Goal: Download file/media

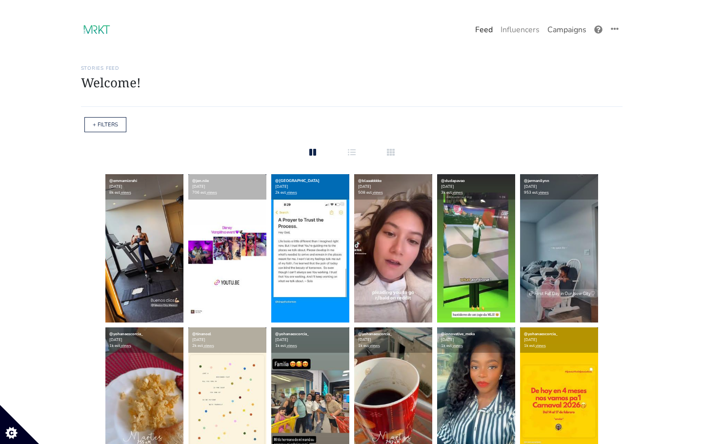
click at [572, 30] on link "Campaigns" at bounding box center [566, 30] width 47 height 20
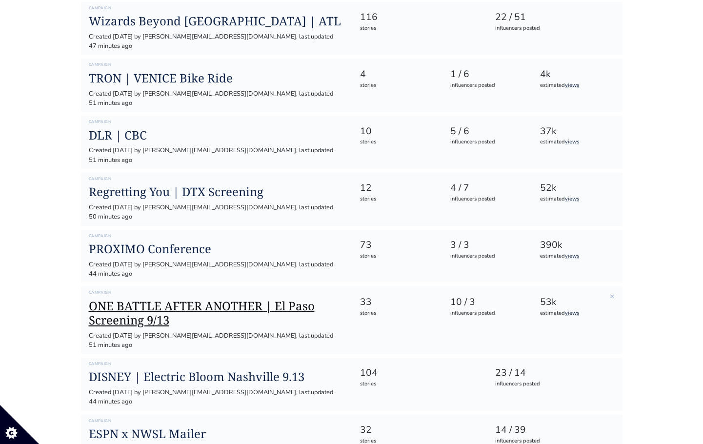
scroll to position [213, 0]
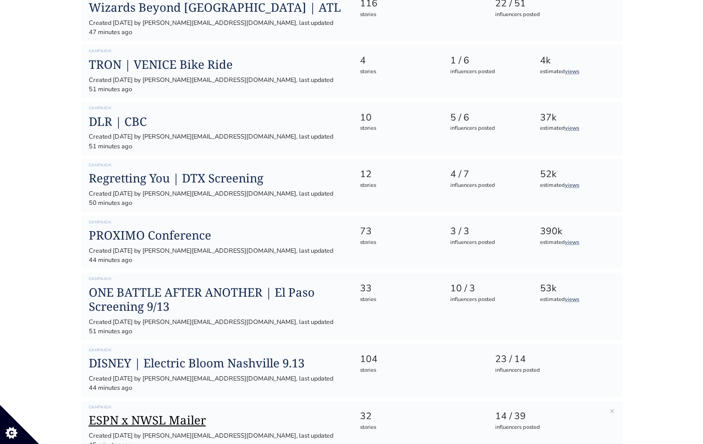
click at [141, 413] on h1 "ESPN x NWSL Mailer" at bounding box center [217, 420] width 256 height 14
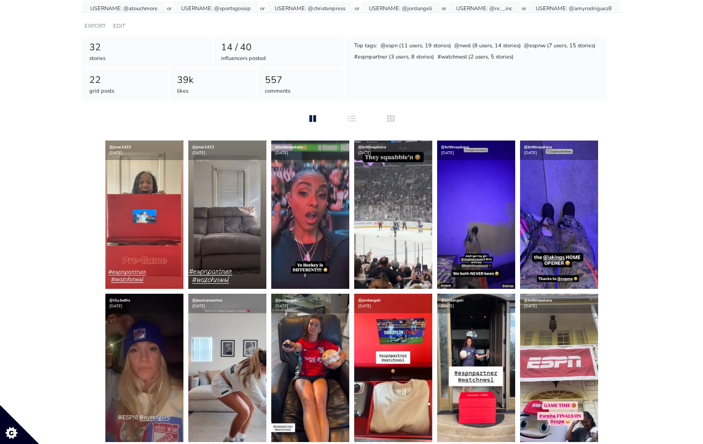
scroll to position [162, 0]
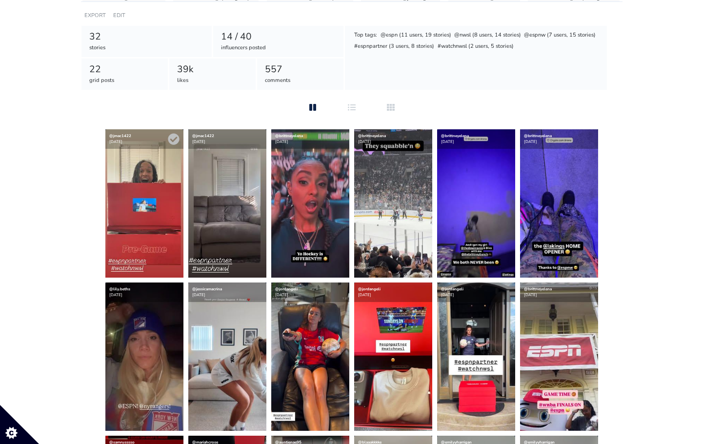
click at [119, 187] on img at bounding box center [144, 203] width 78 height 148
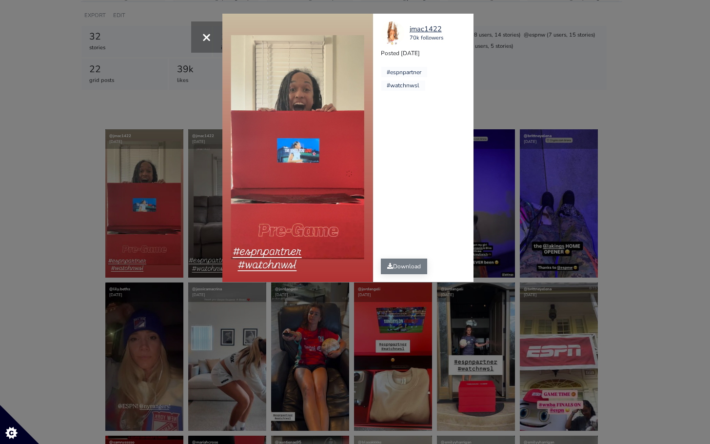
click at [405, 263] on link "Download" at bounding box center [404, 266] width 46 height 16
click at [140, 220] on div "× jmac1422 70k followers Posted [DATE] #espnpartner #watchnwsl" at bounding box center [355, 222] width 710 height 444
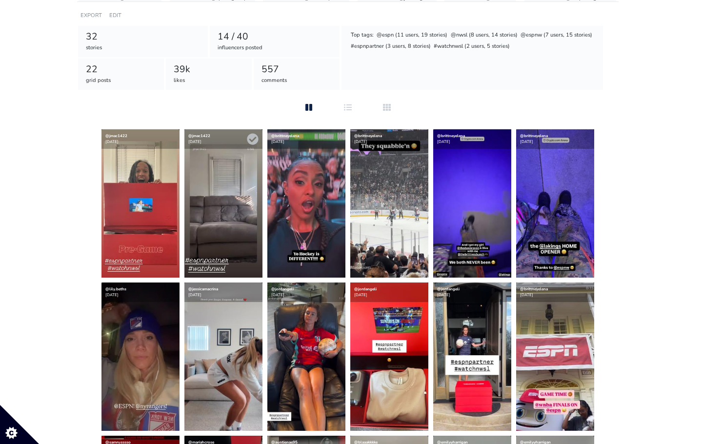
click at [214, 213] on img at bounding box center [223, 203] width 78 height 148
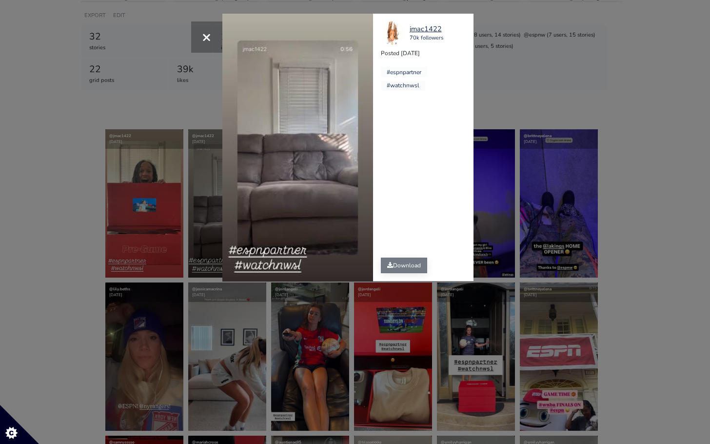
click at [410, 264] on link "Download" at bounding box center [404, 265] width 46 height 16
click at [79, 215] on div "× Your browser does not support HTML5 video. jmac1422 70k followers Posted [DAT…" at bounding box center [355, 222] width 710 height 444
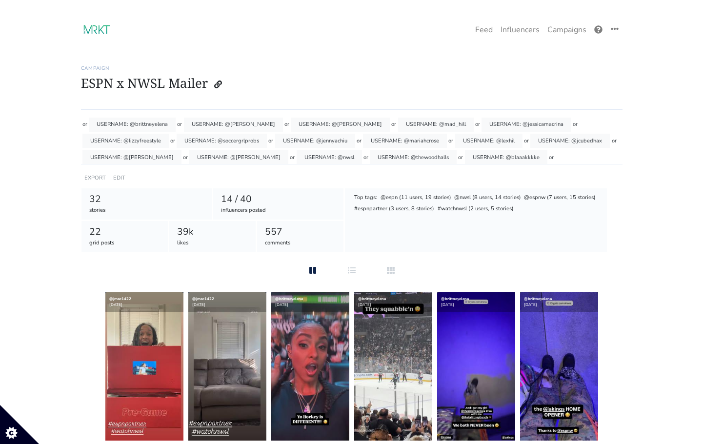
scroll to position [36, 0]
